Goal: Task Accomplishment & Management: Use online tool/utility

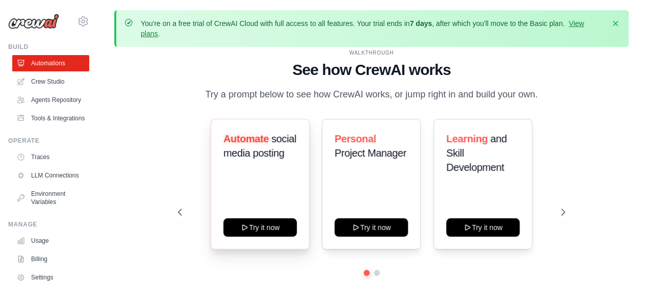
scroll to position [45, 0]
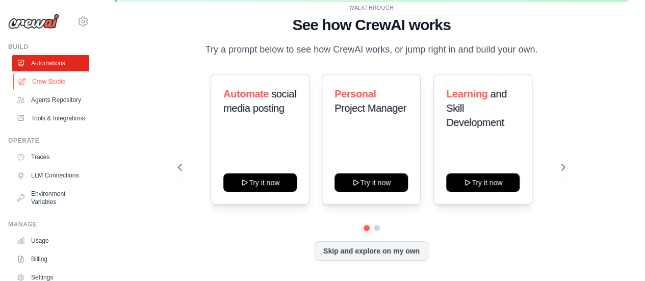
click at [57, 77] on link "Crew Studio" at bounding box center [51, 81] width 77 height 16
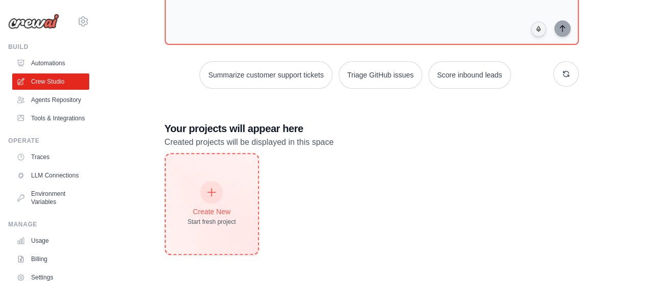
click at [208, 176] on div "Create New Start fresh project" at bounding box center [212, 204] width 92 height 100
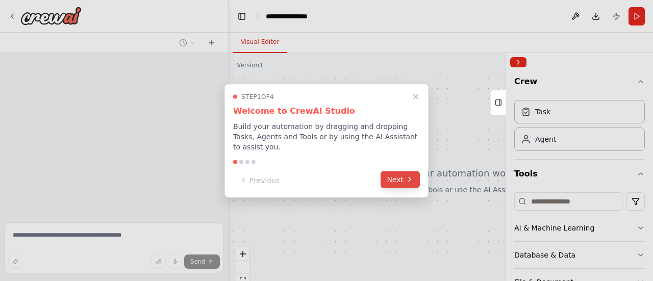
click at [396, 178] on button "Next" at bounding box center [400, 179] width 39 height 17
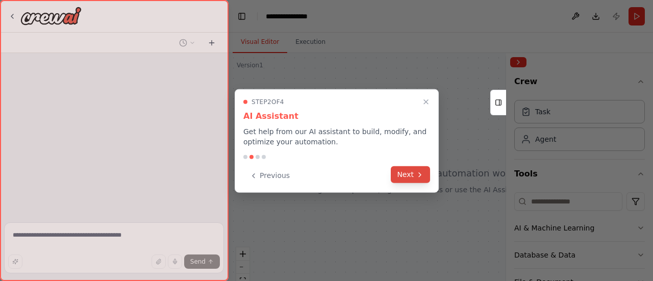
click at [400, 171] on button "Next" at bounding box center [410, 174] width 39 height 17
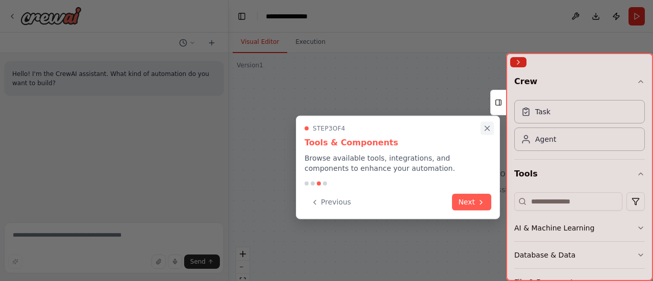
click at [487, 128] on icon "Close walkthrough" at bounding box center [487, 128] width 5 height 5
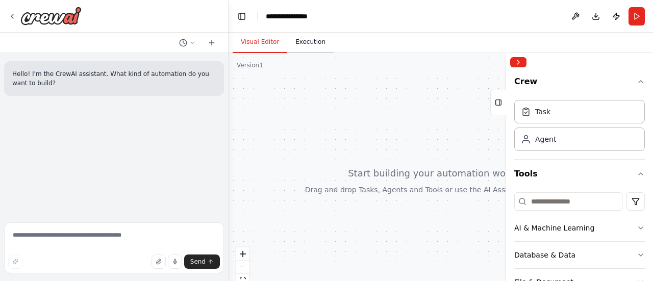
click at [312, 48] on button "Execution" at bounding box center [310, 42] width 46 height 21
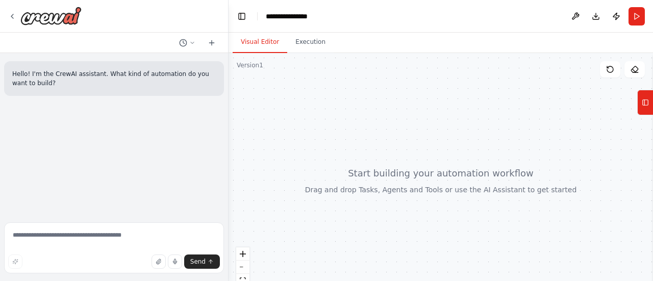
click at [262, 35] on button "Visual Editor" at bounding box center [260, 42] width 55 height 21
click at [635, 68] on icon at bounding box center [634, 69] width 8 height 8
click at [74, 238] on textarea at bounding box center [114, 247] width 220 height 51
type textarea "**********"
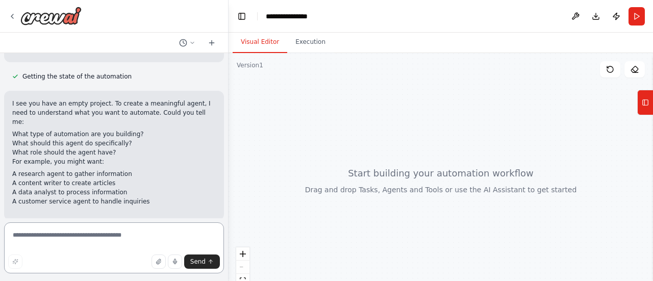
scroll to position [134, 0]
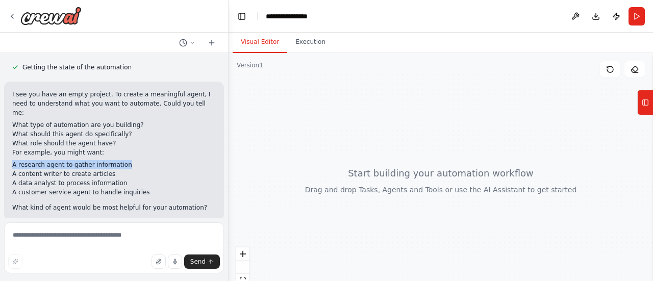
drag, startPoint x: 9, startPoint y: 155, endPoint x: 121, endPoint y: 155, distance: 112.2
click at [121, 155] on div "I see you have an empty project. To create a meaningful agent, I need to unders…" at bounding box center [114, 151] width 220 height 139
copy li "A research agent to gather information"
click at [87, 235] on textarea at bounding box center [114, 247] width 220 height 51
paste textarea "**********"
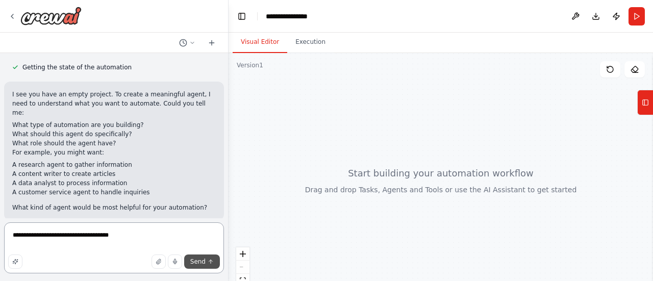
type textarea "**********"
click at [215, 264] on button "Send" at bounding box center [202, 262] width 36 height 14
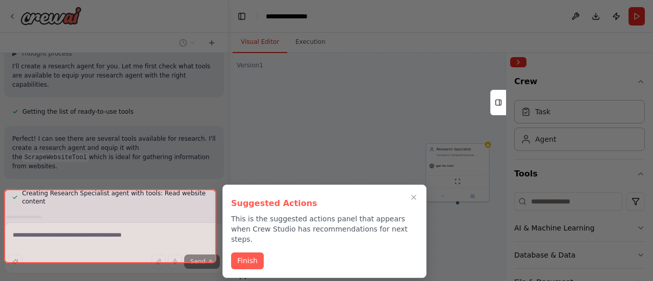
scroll to position [381, 0]
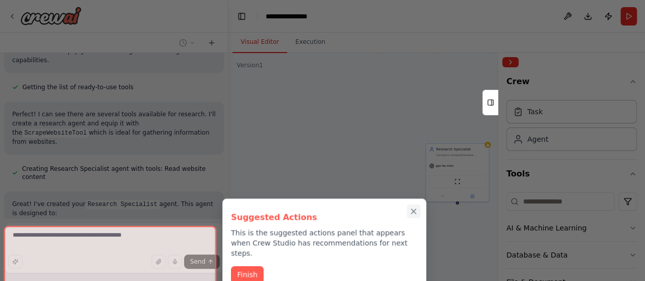
click at [414, 210] on icon "Close walkthrough" at bounding box center [414, 211] width 5 height 5
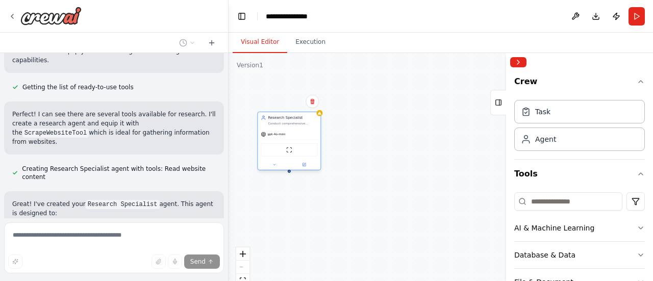
drag, startPoint x: 444, startPoint y: 151, endPoint x: 274, endPoint y: 119, distance: 172.4
click at [274, 119] on div "Research Specialist Conduct comprehensive research on {topic} by gathering info…" at bounding box center [292, 120] width 49 height 10
click at [550, 113] on div "Task" at bounding box center [579, 110] width 131 height 23
click at [565, 145] on div "Agent" at bounding box center [579, 138] width 131 height 23
click at [303, 166] on icon at bounding box center [303, 164] width 3 height 3
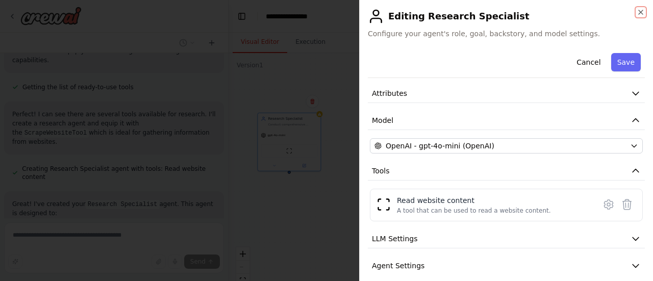
scroll to position [74, 0]
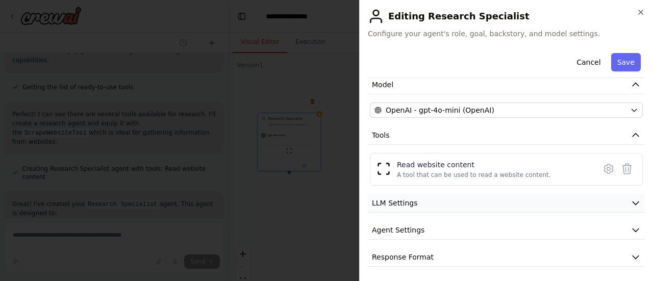
click at [498, 208] on button "LLM Settings" at bounding box center [506, 203] width 277 height 19
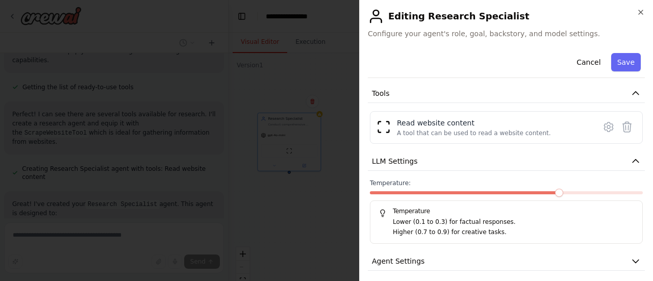
scroll to position [147, 0]
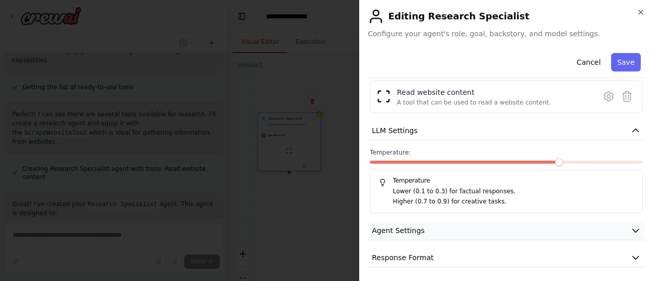
click at [495, 229] on button "Agent Settings" at bounding box center [506, 230] width 277 height 19
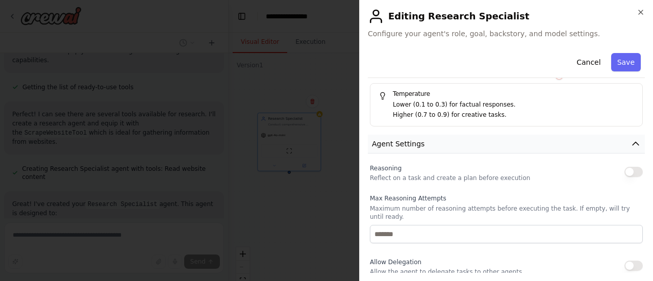
scroll to position [300, 0]
